Goal: Task Accomplishment & Management: Manage account settings

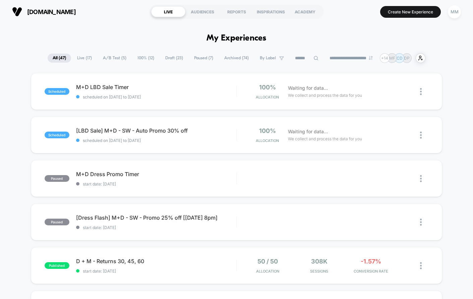
click at [105, 60] on span "A/B Test ( 5 )" at bounding box center [115, 58] width 34 height 9
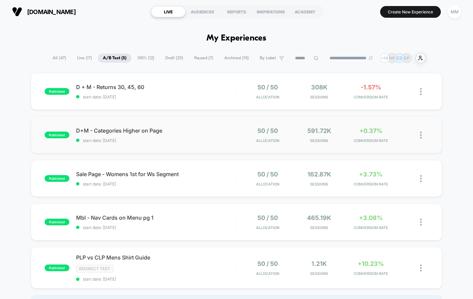
scroll to position [20, 0]
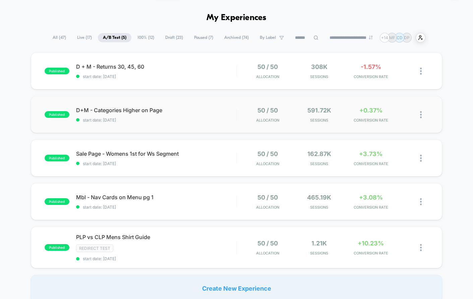
click at [214, 107] on span "D+M - Categories Higher on Page" at bounding box center [156, 110] width 160 height 7
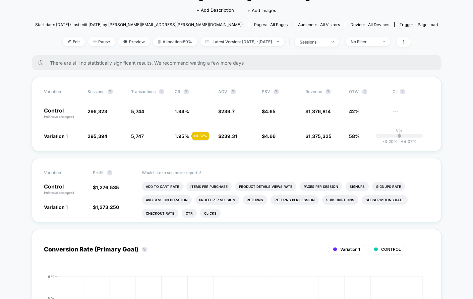
scroll to position [36, 0]
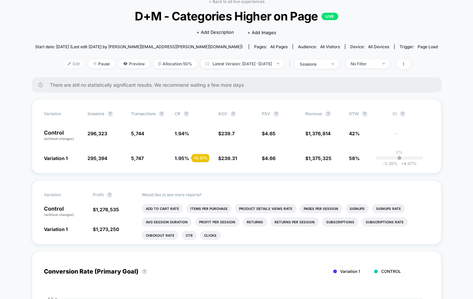
click at [63, 64] on span "Edit" at bounding box center [74, 63] width 22 height 9
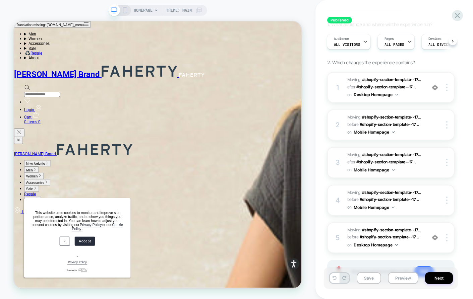
scroll to position [53, 0]
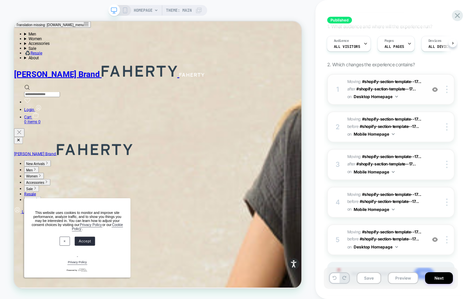
click at [435, 88] on img at bounding box center [435, 90] width 6 height 6
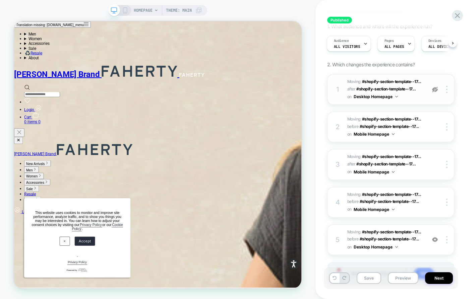
scroll to position [490, 0]
click at [435, 90] on img at bounding box center [435, 90] width 6 height 6
click at [457, 16] on icon at bounding box center [457, 15] width 5 height 5
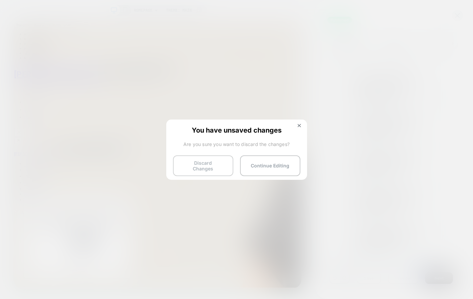
click at [190, 168] on button "Discard Changes" at bounding box center [203, 166] width 60 height 21
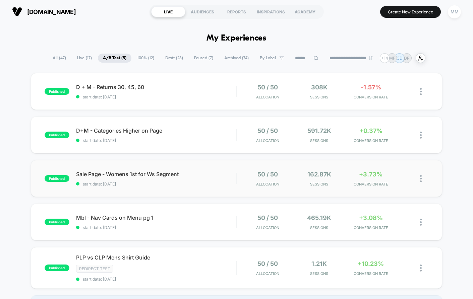
click at [197, 188] on div "published Sale Page - Womens 1st for Ws Segment start date: [DATE] 50 / 50 Allo…" at bounding box center [237, 178] width 412 height 37
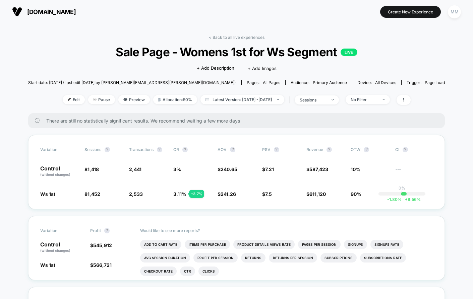
click at [229, 37] on link "< Back to all live experiences" at bounding box center [237, 37] width 56 height 5
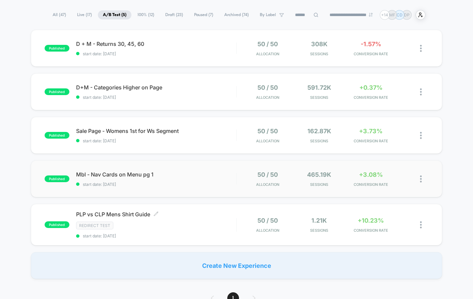
scroll to position [45, 0]
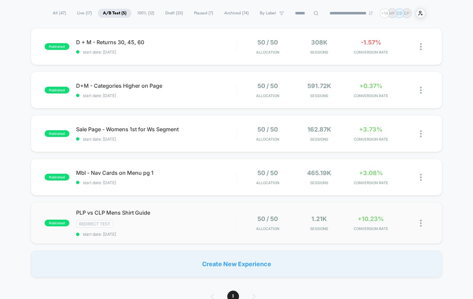
click at [193, 236] on div "published PLP vs CLP Mens Shirt Guide Redirect Test start date: [DATE] 50 / 50 …" at bounding box center [237, 223] width 412 height 42
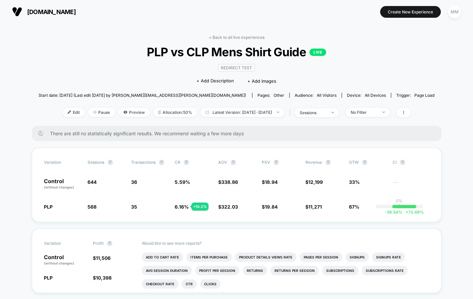
click at [235, 37] on link "< Back to all live experiences" at bounding box center [237, 37] width 56 height 5
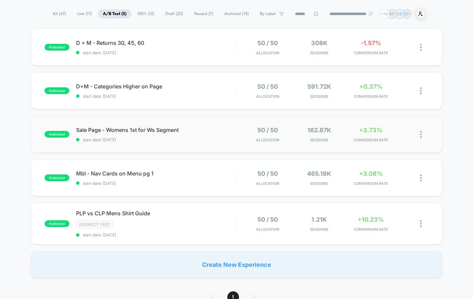
scroll to position [36, 0]
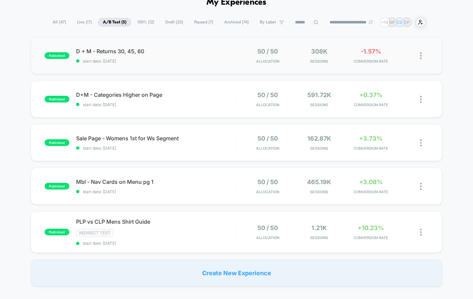
click at [173, 60] on span "start date: [DATE]" at bounding box center [156, 61] width 160 height 5
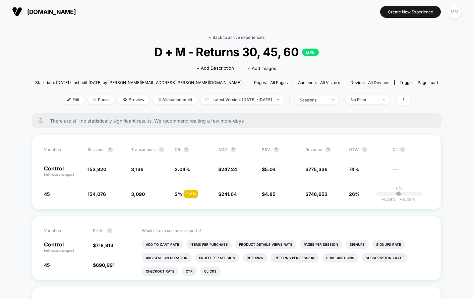
click at [215, 35] on link "< Back to all live experiences" at bounding box center [237, 37] width 56 height 5
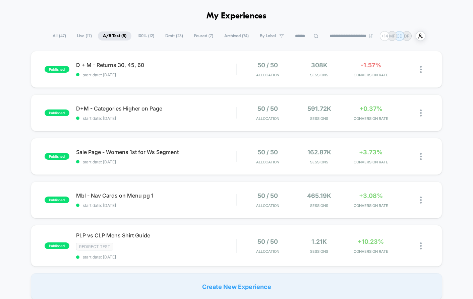
scroll to position [21, 0]
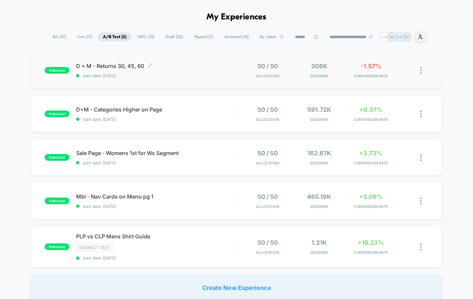
click at [214, 68] on span "D + M - Returns 30, 45, 60 Click to edit experience details" at bounding box center [156, 66] width 160 height 7
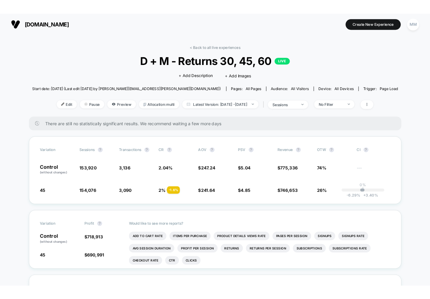
scroll to position [27, 0]
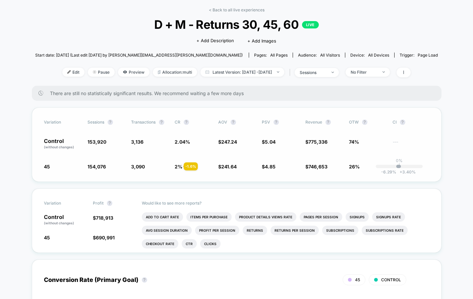
click at [180, 142] on span "2.04 %" at bounding box center [182, 142] width 15 height 6
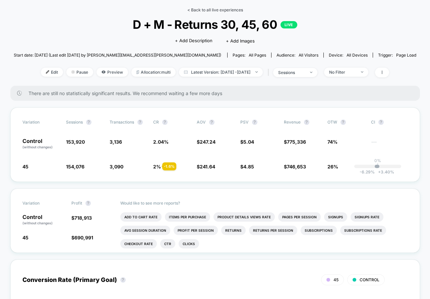
click at [226, 12] on link "< Back to all live experiences" at bounding box center [215, 9] width 56 height 5
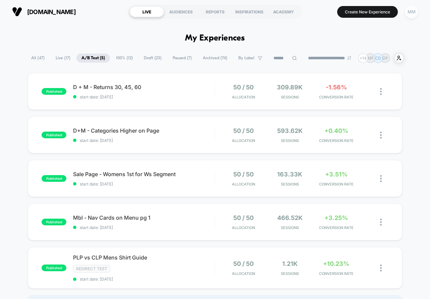
click at [416, 14] on div "MM" at bounding box center [411, 11] width 13 height 13
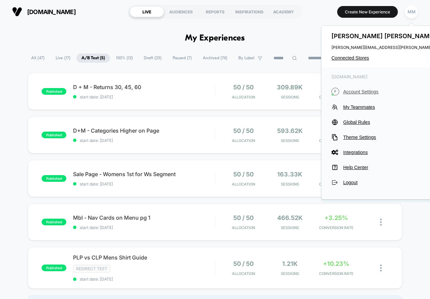
click at [359, 93] on span "Account Settings" at bounding box center [403, 91] width 121 height 5
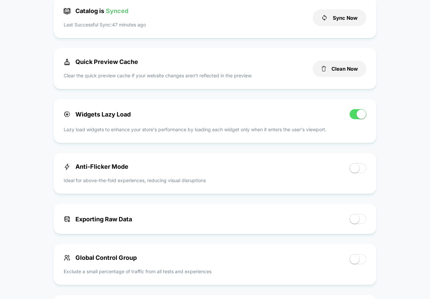
scroll to position [187, 0]
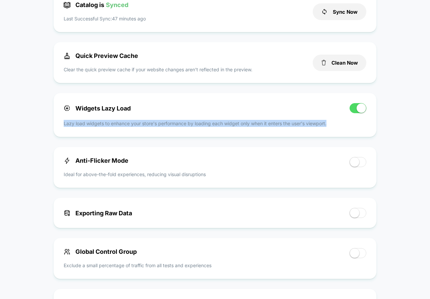
drag, startPoint x: 156, startPoint y: 130, endPoint x: 149, endPoint y: 119, distance: 12.6
click at [149, 119] on div "Widgets Lazy Load Lazy load widgets to enhance your store's performance by load…" at bounding box center [215, 115] width 322 height 44
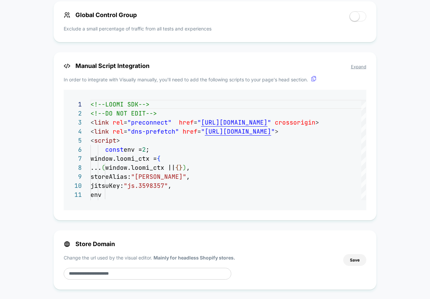
scroll to position [427, 0]
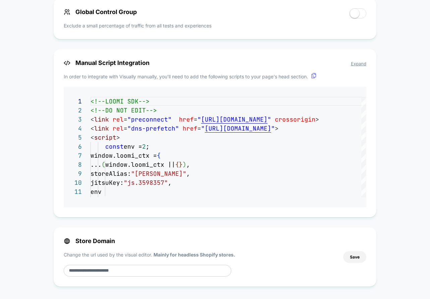
click at [134, 190] on div "**********" at bounding box center [215, 133] width 322 height 168
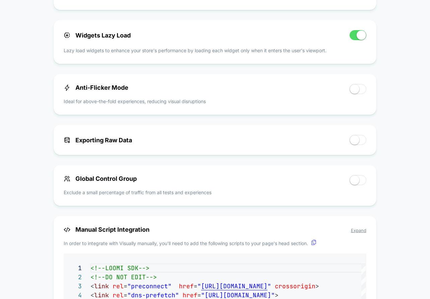
scroll to position [261, 0]
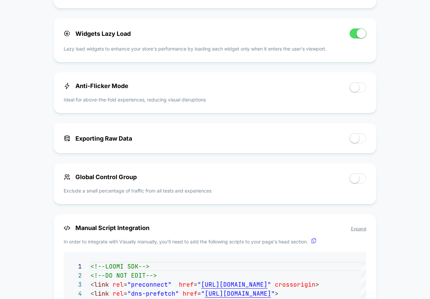
click at [361, 90] on span at bounding box center [358, 87] width 17 height 10
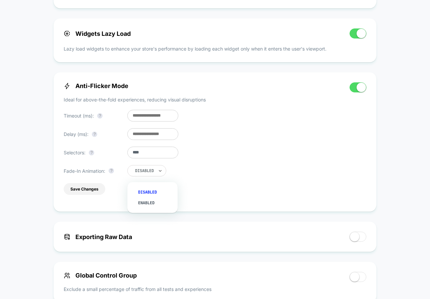
click at [146, 173] on div at bounding box center [144, 171] width 19 height 4
click at [152, 204] on div "Enabled" at bounding box center [156, 203] width 44 height 11
click at [82, 192] on button "Save Changes" at bounding box center [85, 189] width 42 height 12
